Goal: Find specific page/section: Find specific page/section

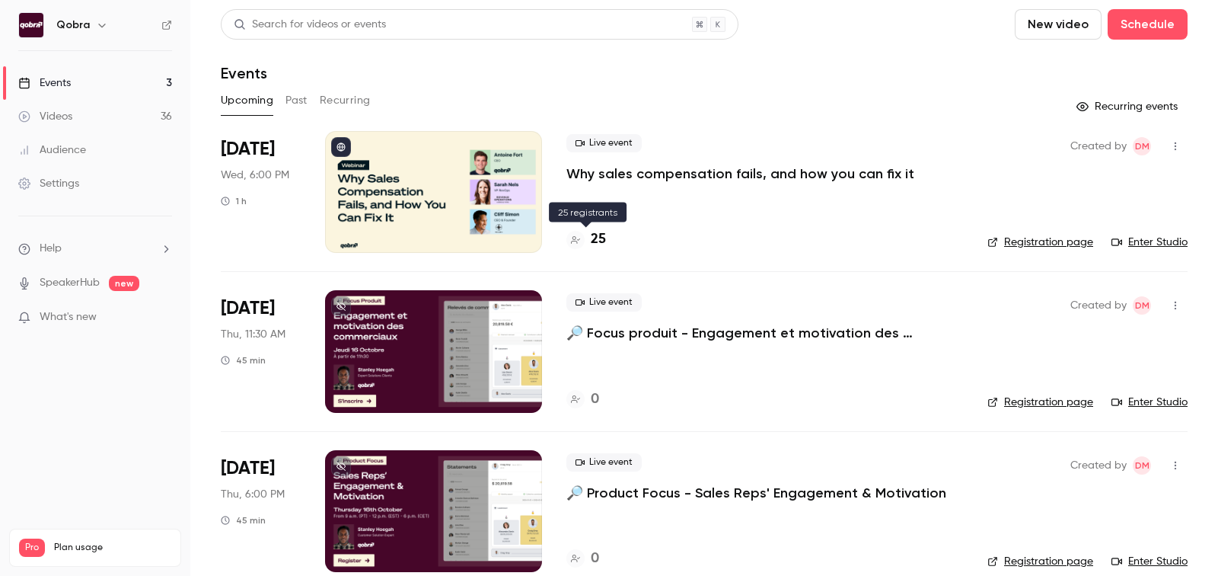
click at [593, 240] on h4 "25" at bounding box center [598, 239] width 15 height 21
